Goal: Task Accomplishment & Management: Complete application form

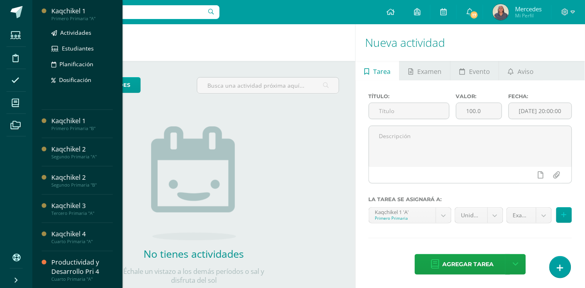
click at [74, 11] on div "Kaqchikel 1" at bounding box center [81, 10] width 61 height 9
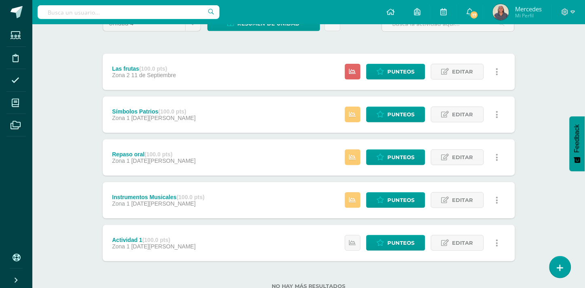
scroll to position [87, 0]
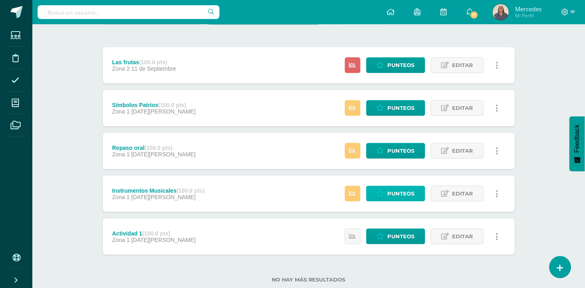
click at [396, 189] on span "Punteos" at bounding box center [401, 193] width 27 height 15
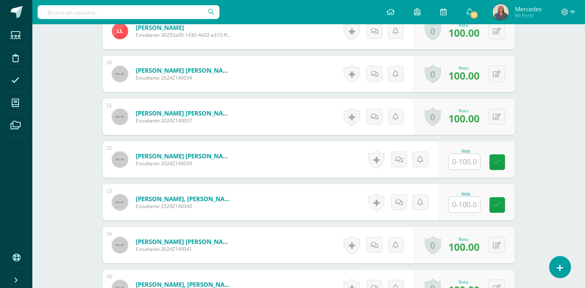
scroll to position [636, 0]
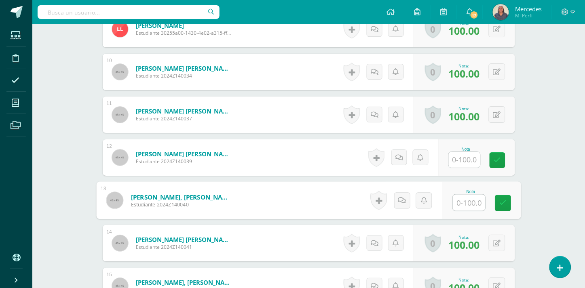
click at [468, 201] on input "text" at bounding box center [469, 203] width 32 height 16
type input "80"
click at [504, 203] on icon at bounding box center [503, 203] width 7 height 7
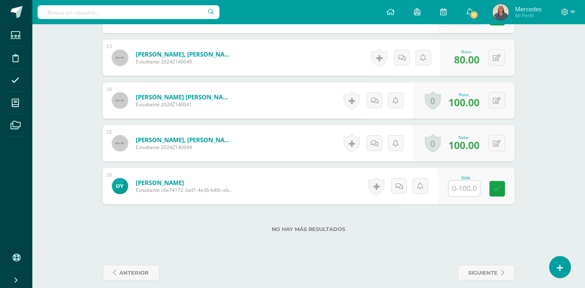
scroll to position [787, 0]
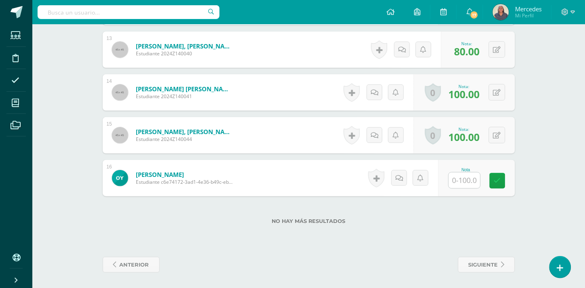
click at [472, 179] on input "text" at bounding box center [465, 181] width 32 height 16
type input "100"
click at [505, 182] on icon at bounding box center [503, 181] width 7 height 7
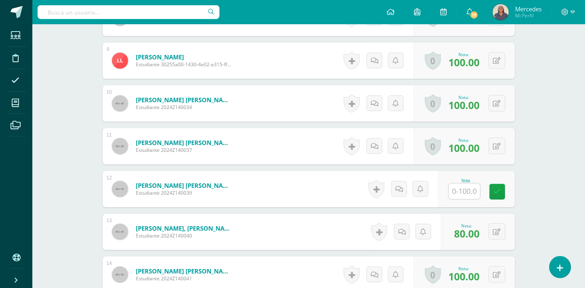
scroll to position [603, 0]
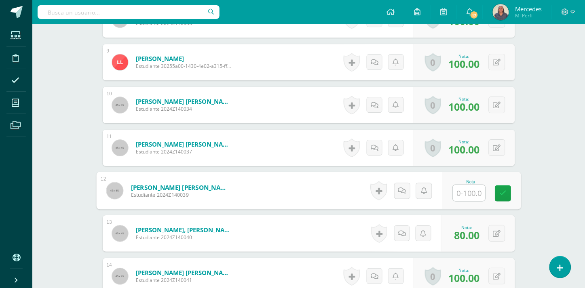
click at [469, 192] on input "text" at bounding box center [469, 193] width 32 height 16
type input "0"
click at [504, 194] on icon at bounding box center [503, 193] width 7 height 7
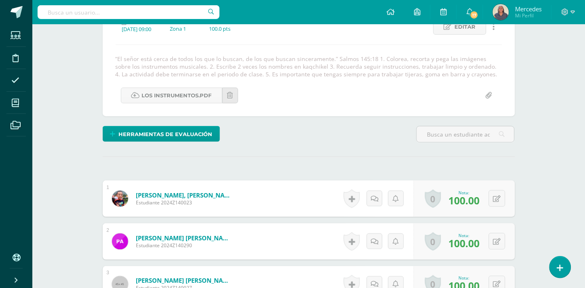
scroll to position [4, 0]
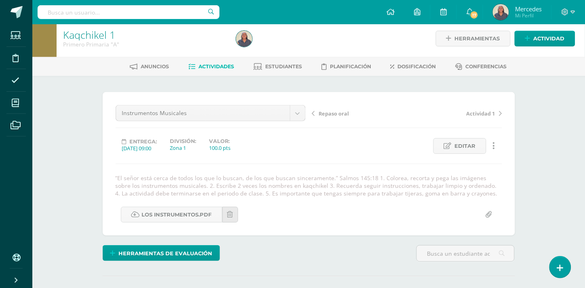
click at [335, 114] on span "Repaso oral" at bounding box center [334, 113] width 30 height 7
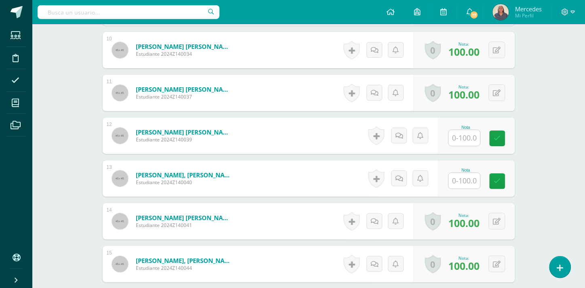
scroll to position [690, 0]
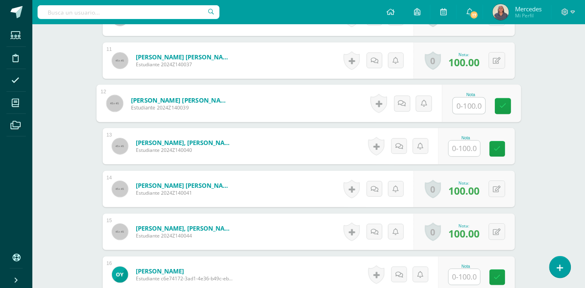
click at [468, 103] on input "text" at bounding box center [469, 106] width 32 height 16
type input "0"
click at [467, 148] on input "text" at bounding box center [465, 149] width 32 height 16
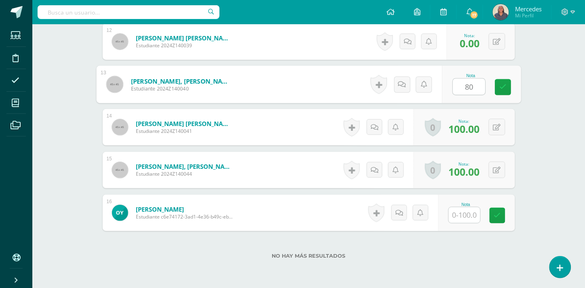
scroll to position [787, 0]
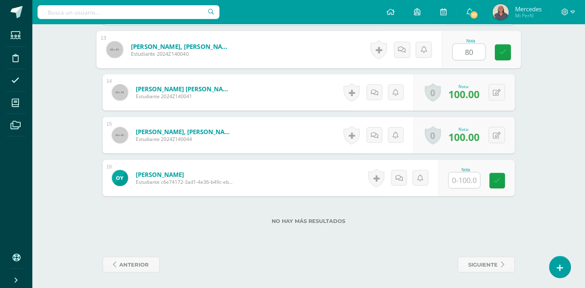
type input "80"
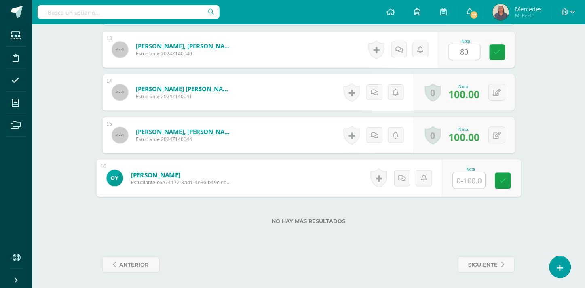
click at [467, 182] on input "text" at bounding box center [469, 181] width 32 height 16
type input "1"
type input "90"
click at [504, 183] on icon at bounding box center [503, 181] width 7 height 7
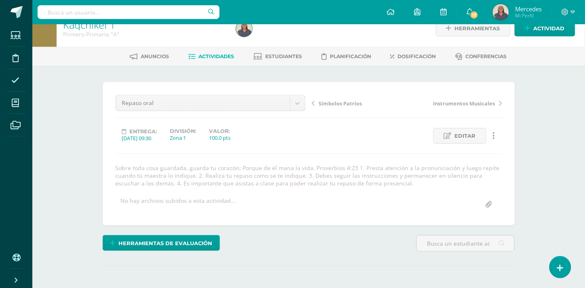
scroll to position [13, 0]
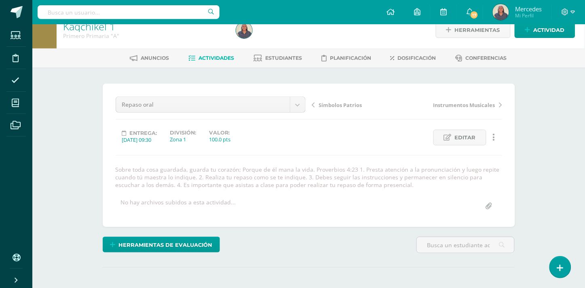
click at [342, 104] on span "Símbolos Patrios" at bounding box center [340, 105] width 43 height 7
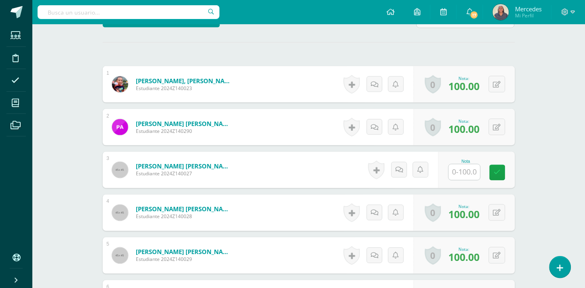
scroll to position [235, 0]
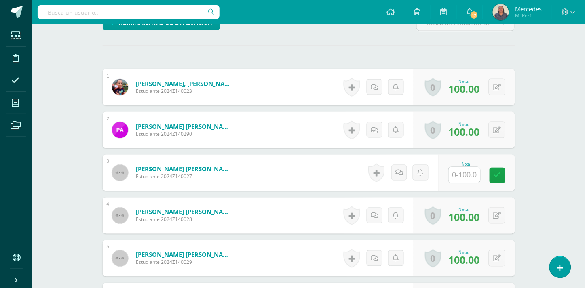
click at [467, 177] on input "text" at bounding box center [465, 175] width 32 height 16
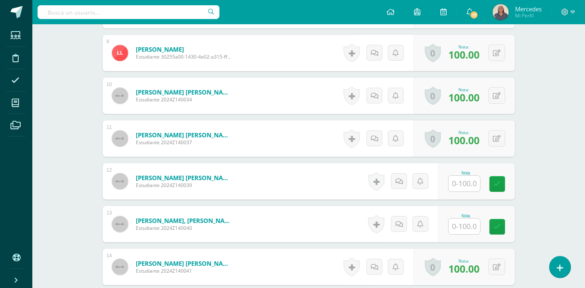
scroll to position [614, 0]
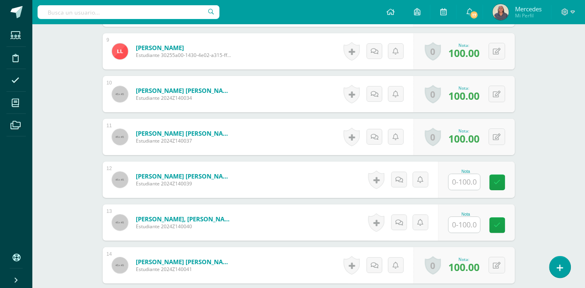
type input "0"
click at [468, 181] on input "text" at bounding box center [465, 182] width 32 height 16
type input "0"
click at [469, 227] on input "text" at bounding box center [469, 225] width 32 height 16
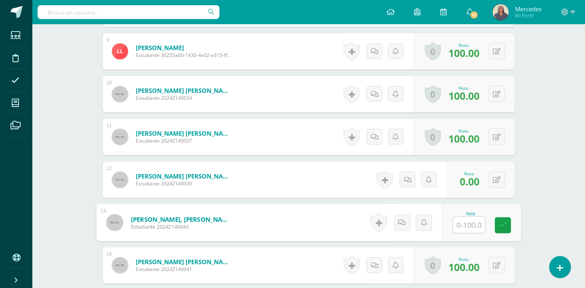
type input "9"
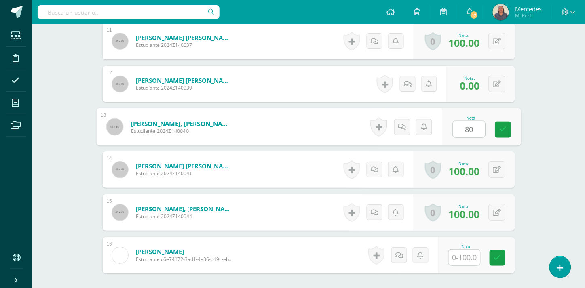
scroll to position [747, 0]
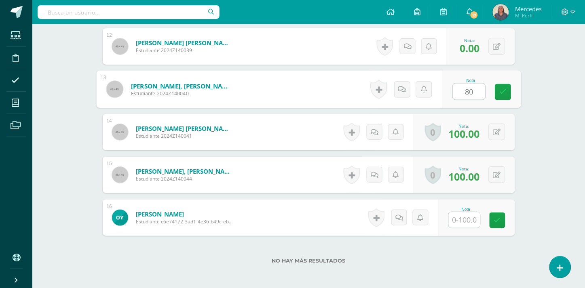
type input "80"
click at [472, 220] on input "text" at bounding box center [465, 220] width 32 height 16
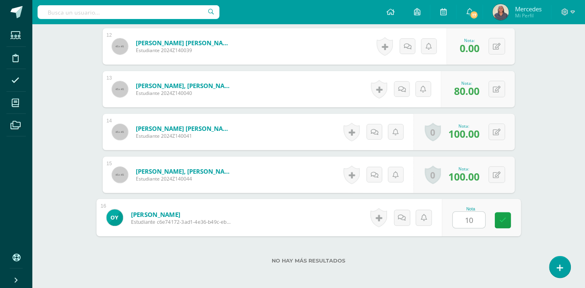
type input "100"
click at [504, 219] on icon at bounding box center [503, 220] width 7 height 7
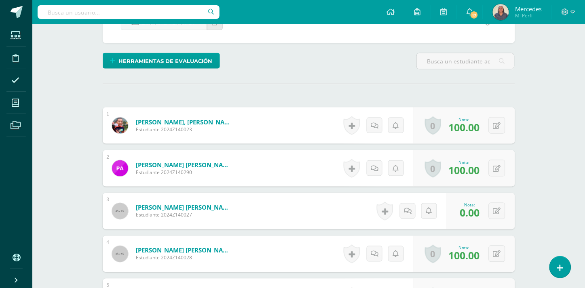
scroll to position [0, 0]
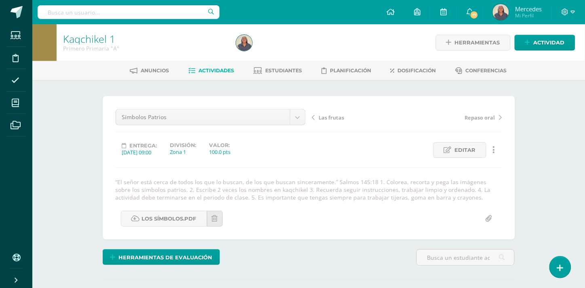
click at [336, 117] on span "Las frutas" at bounding box center [331, 117] width 25 height 7
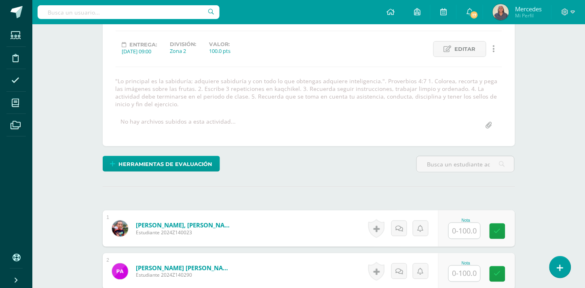
scroll to position [102, 0]
click at [468, 231] on input "text" at bounding box center [465, 231] width 32 height 16
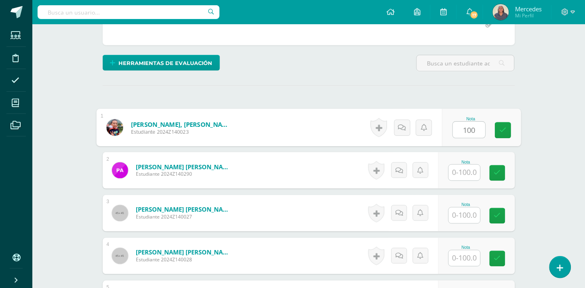
scroll to position [222, 0]
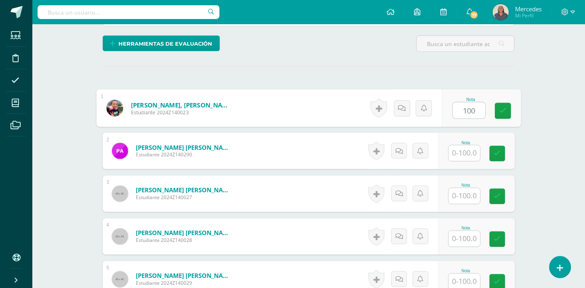
type input "100"
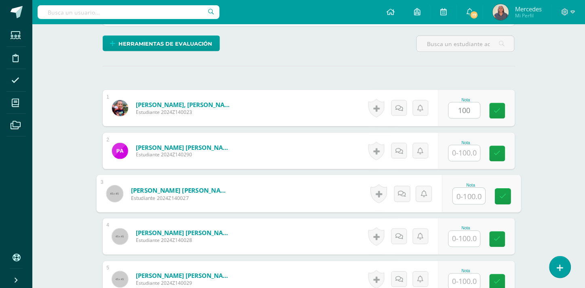
click at [464, 193] on input "text" at bounding box center [469, 196] width 32 height 16
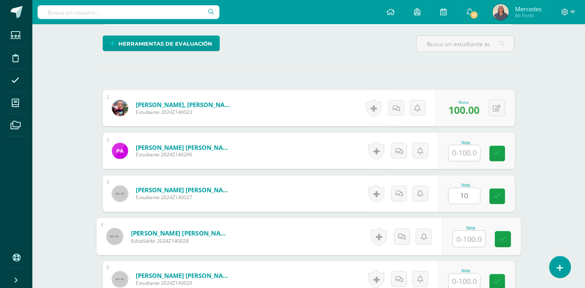
click at [462, 232] on input "text" at bounding box center [469, 239] width 32 height 16
click at [498, 193] on icon at bounding box center [497, 194] width 8 height 7
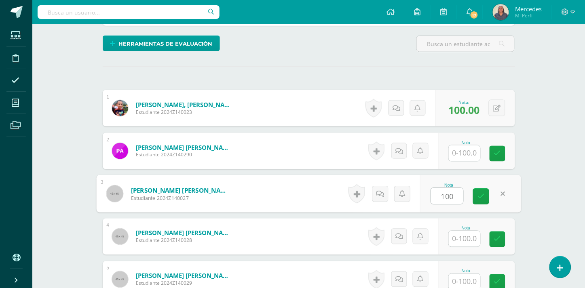
type input "100"
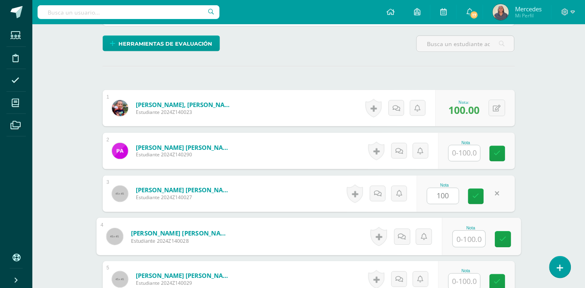
click at [466, 240] on input "text" at bounding box center [469, 239] width 32 height 16
type input "100"
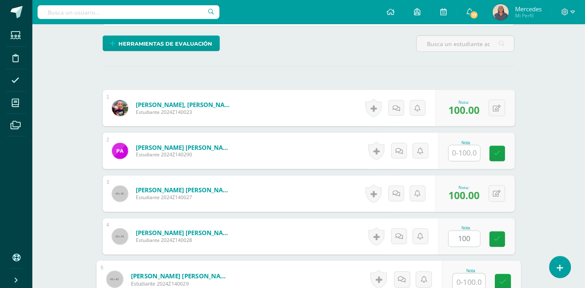
click at [470, 277] on input "text" at bounding box center [469, 282] width 32 height 16
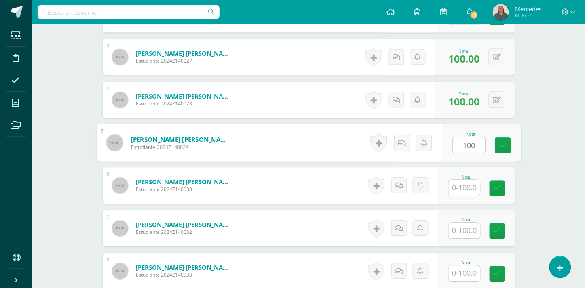
scroll to position [362, 0]
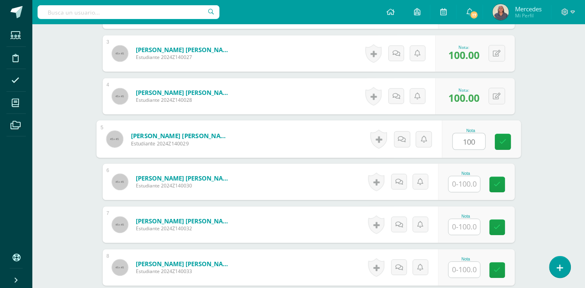
type input "100"
click at [468, 186] on input "text" at bounding box center [465, 185] width 32 height 16
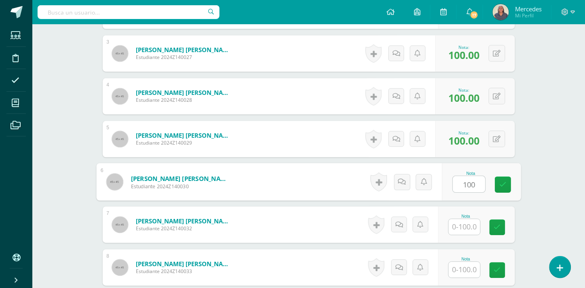
type input "100"
click at [467, 223] on input "text" at bounding box center [465, 228] width 32 height 16
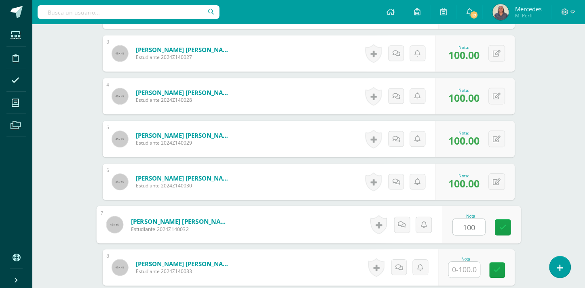
type input "100"
click at [472, 272] on input "text" at bounding box center [465, 271] width 32 height 16
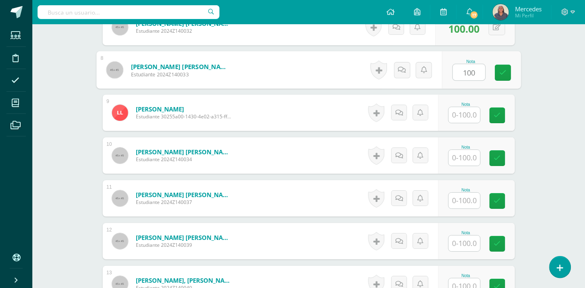
scroll to position [562, 0]
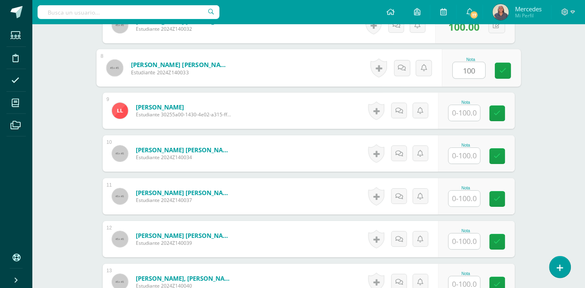
type input "100"
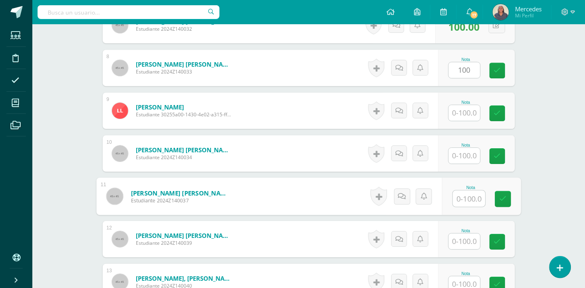
click at [474, 200] on input "text" at bounding box center [469, 199] width 32 height 16
type input "100"
click at [468, 244] on input "text" at bounding box center [465, 242] width 32 height 16
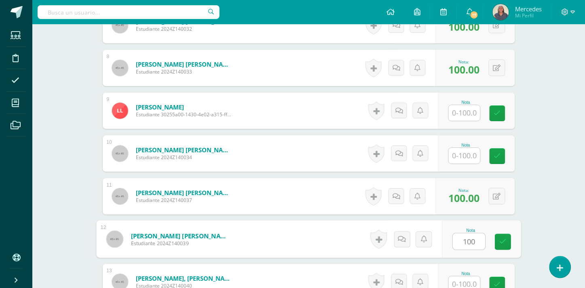
type input "100"
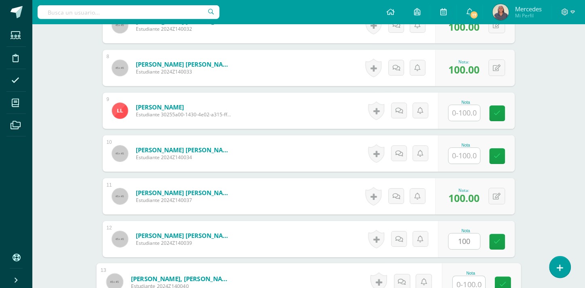
click at [469, 284] on input "text" at bounding box center [469, 285] width 32 height 16
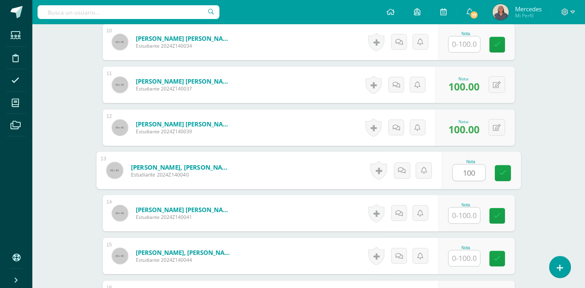
scroll to position [709, 0]
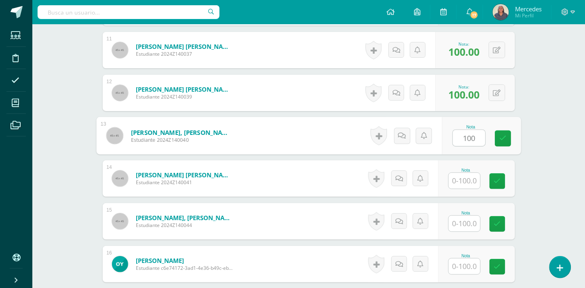
type input "100"
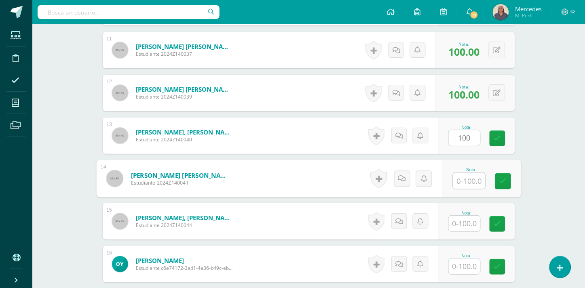
click at [472, 180] on input "text" at bounding box center [469, 181] width 32 height 16
type input "100"
click at [467, 224] on input "text" at bounding box center [465, 224] width 32 height 16
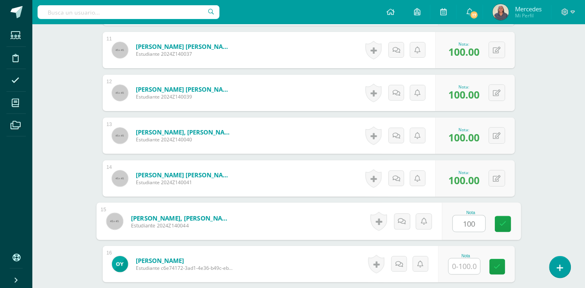
type input "100"
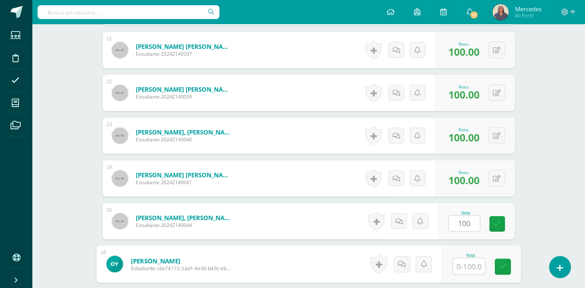
click at [466, 268] on input "text" at bounding box center [469, 267] width 32 height 16
type input "100"
click at [507, 266] on link at bounding box center [503, 267] width 16 height 16
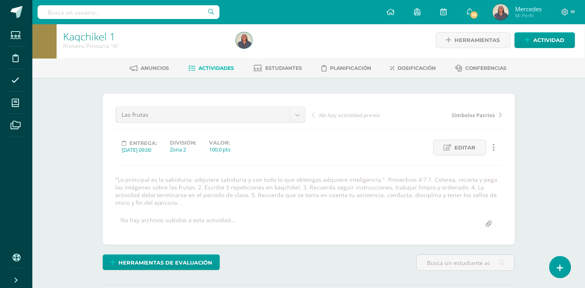
scroll to position [0, 0]
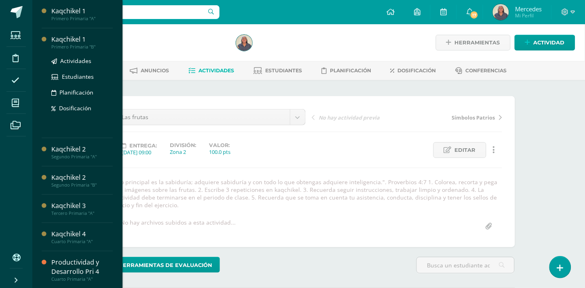
click at [91, 47] on div "Primero Primaria "B"" at bounding box center [81, 47] width 61 height 6
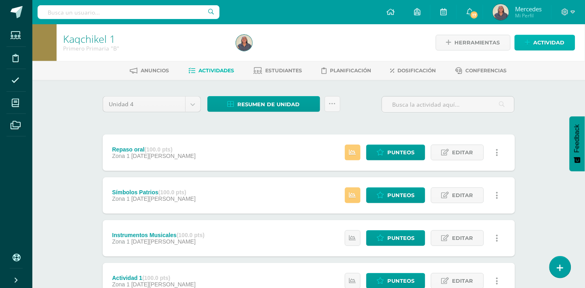
click at [548, 42] on span "Actividad" at bounding box center [549, 42] width 31 height 15
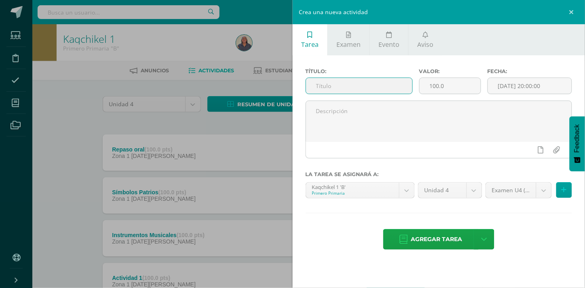
click at [337, 83] on input "text" at bounding box center [359, 86] width 106 height 16
type input "l"
type input "Las frutas"
click at [524, 84] on input "[DATE] 20:00:00" at bounding box center [530, 86] width 84 height 16
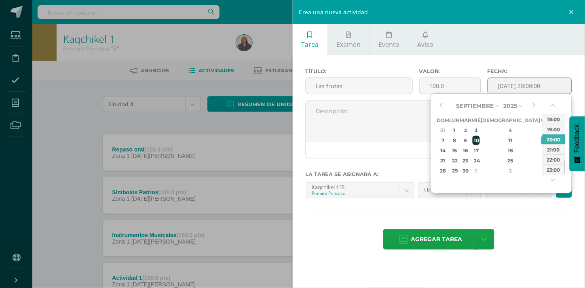
click at [480, 141] on div "10" at bounding box center [476, 140] width 7 height 9
click at [554, 133] on div "09:00" at bounding box center [554, 133] width 23 height 10
type input "2025-09-10 09:00"
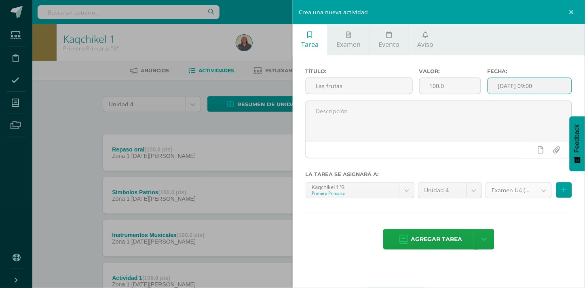
click at [543, 192] on body "Estudiantes Disciplina Asistencia Mis cursos Archivos Soporte Ayuda Reportar un…" at bounding box center [292, 177] width 585 height 354
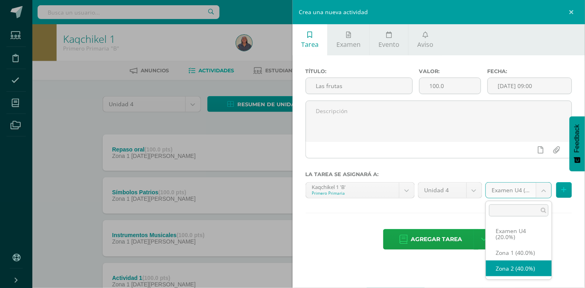
select select "30964"
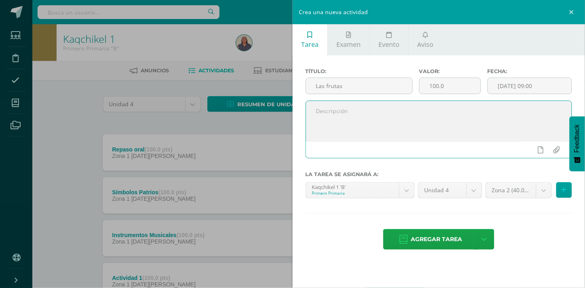
click at [333, 118] on textarea at bounding box center [439, 121] width 266 height 40
paste textarea ""Lo principal es la sabiduría; adquiere sabiduría y con todo lo que obtengas ad…"
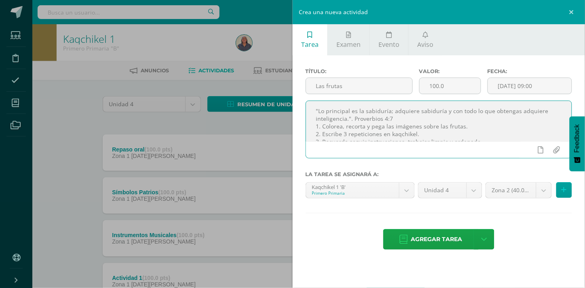
scroll to position [27, 0]
type textarea ""Lo principal es la sabiduría; adquiere sabiduría y con todo lo que obtengas ad…"
click at [557, 150] on input "file" at bounding box center [557, 149] width 16 height 15
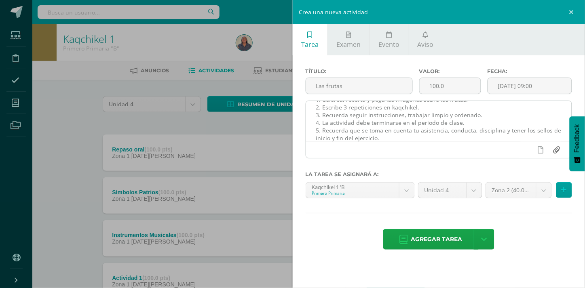
type input "C:\fakepath\Las frutas 1º.pdf"
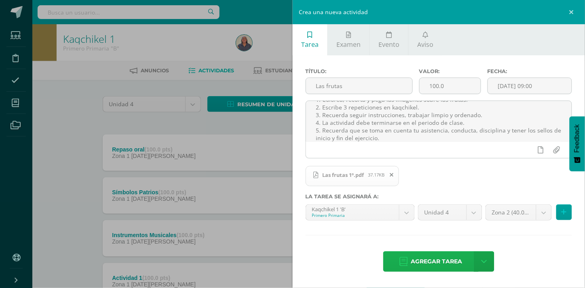
click at [434, 259] on span "Agregar tarea" at bounding box center [436, 262] width 51 height 20
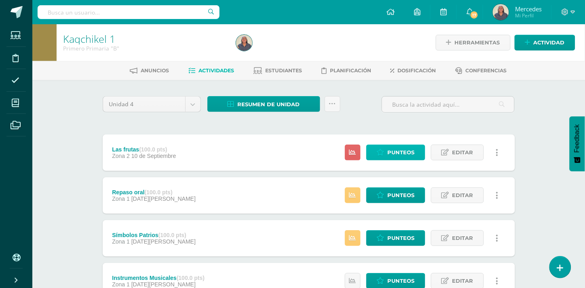
click at [403, 151] on span "Punteos" at bounding box center [401, 152] width 27 height 15
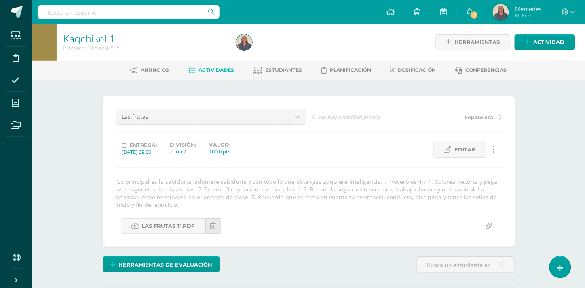
scroll to position [1, 0]
